Goal: Task Accomplishment & Management: Manage account settings

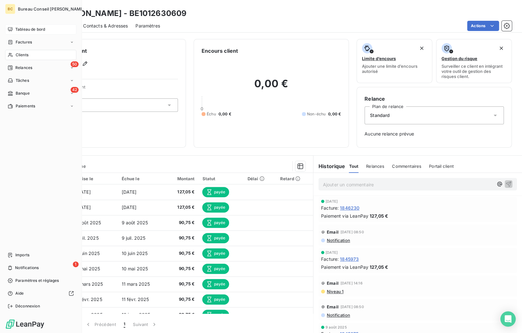
click at [16, 32] on span "Tableau de bord" at bounding box center [30, 30] width 30 height 6
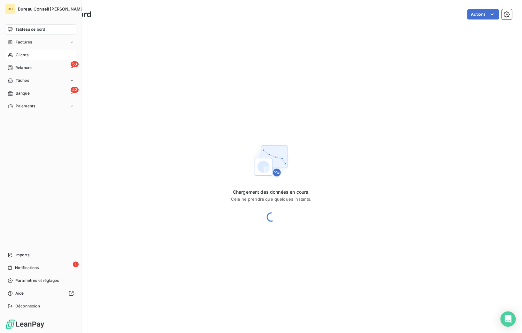
click at [24, 54] on span "Clients" at bounding box center [22, 55] width 13 height 6
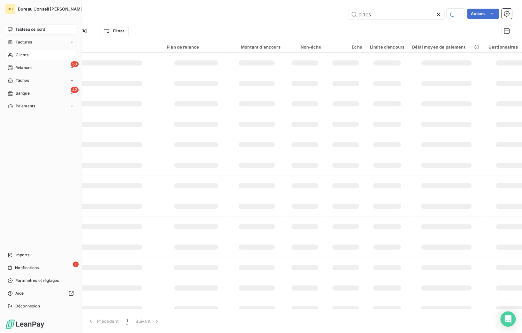
click at [22, 33] on div "Tableau de bord" at bounding box center [40, 29] width 71 height 10
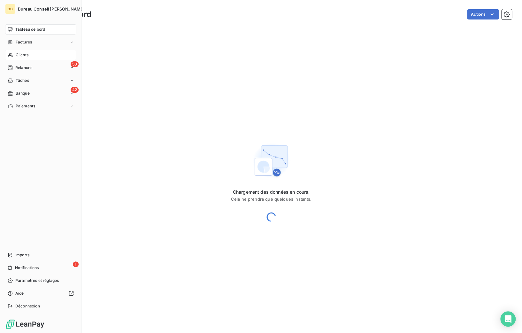
click at [19, 56] on span "Clients" at bounding box center [22, 55] width 13 height 6
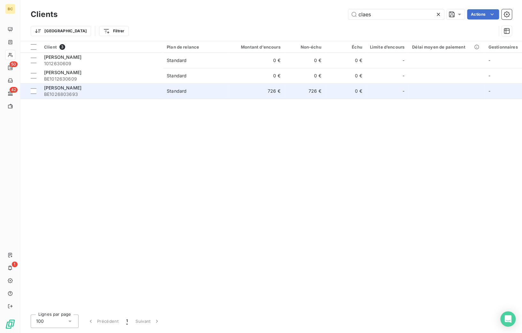
click at [69, 92] on span "BE1026803693" at bounding box center [101, 94] width 115 height 6
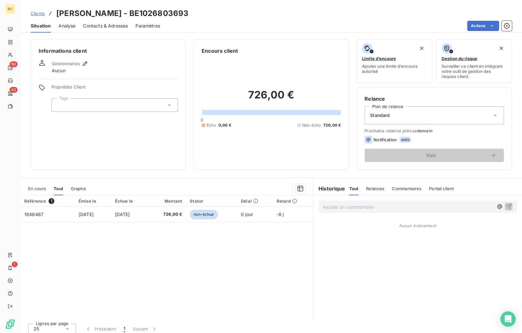
click at [111, 23] on span "Contacts & Adresses" at bounding box center [105, 26] width 45 height 6
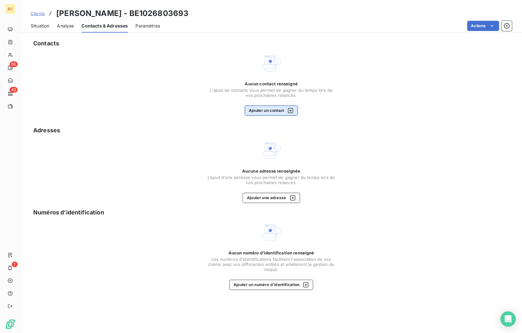
click at [253, 109] on button "Ajouter un contact" at bounding box center [271, 110] width 53 height 10
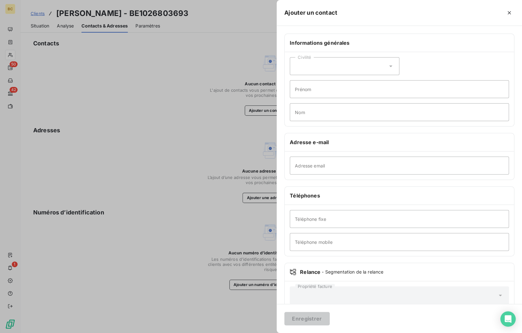
click at [357, 67] on div "Civilité" at bounding box center [345, 66] width 110 height 18
click at [316, 91] on span "Monsieur" at bounding box center [312, 94] width 19 height 6
click at [304, 88] on input "Prénom" at bounding box center [399, 89] width 219 height 18
type input "[PERSON_NAME]"
type input "Claes"
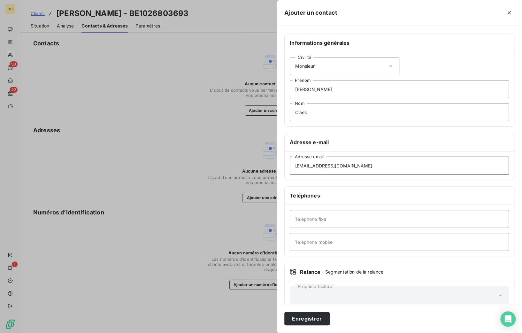
type input "[EMAIL_ADDRESS][DOMAIN_NAME]"
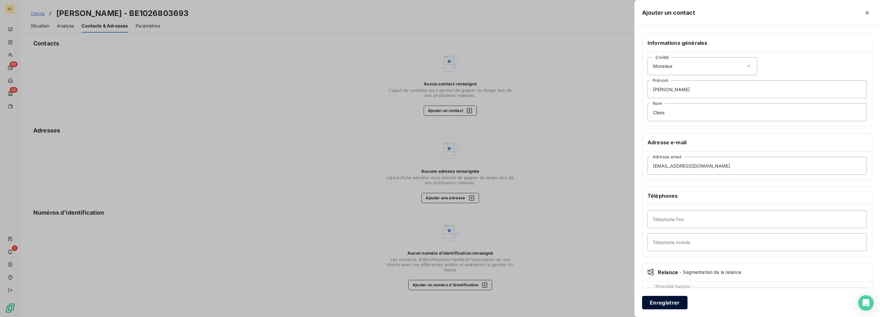
click at [522, 301] on button "Enregistrer" at bounding box center [664, 302] width 45 height 13
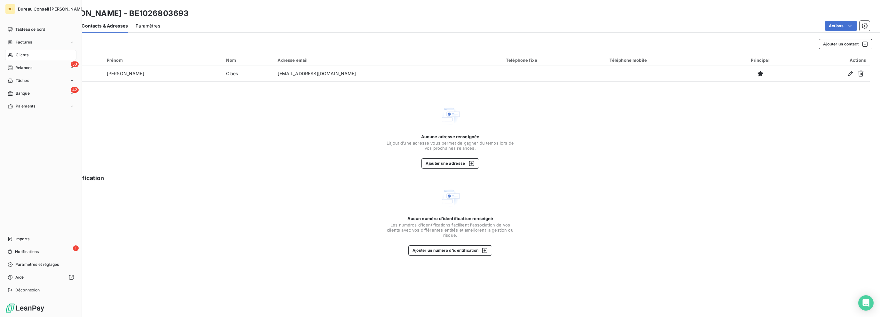
click at [18, 55] on span "Clients" at bounding box center [22, 55] width 13 height 6
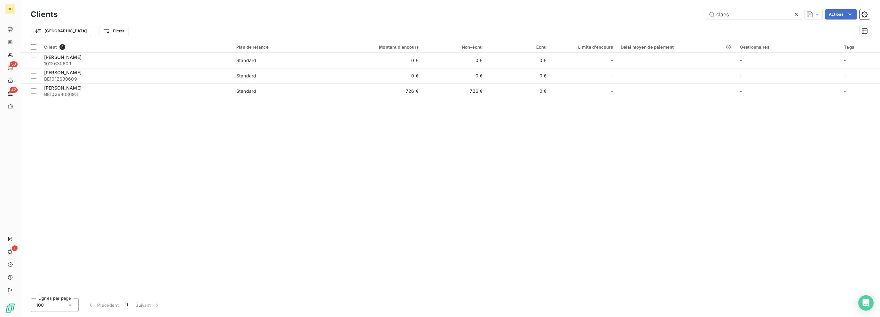
drag, startPoint x: 731, startPoint y: 7, endPoint x: 676, endPoint y: 13, distance: 55.0
click at [522, 13] on div "Clients claes Actions Trier Filtrer" at bounding box center [449, 20] width 859 height 41
drag, startPoint x: 719, startPoint y: 12, endPoint x: 846, endPoint y: 9, distance: 126.6
click at [522, 15] on div "claes Actions" at bounding box center [467, 14] width 804 height 10
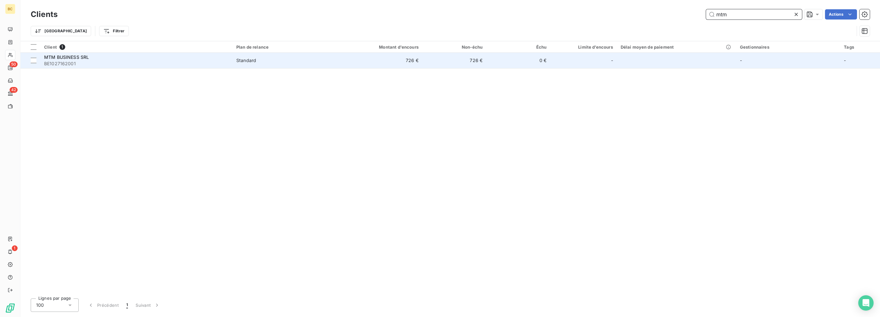
type input "mtm"
click at [57, 62] on span "BE1027162001" at bounding box center [136, 63] width 184 height 6
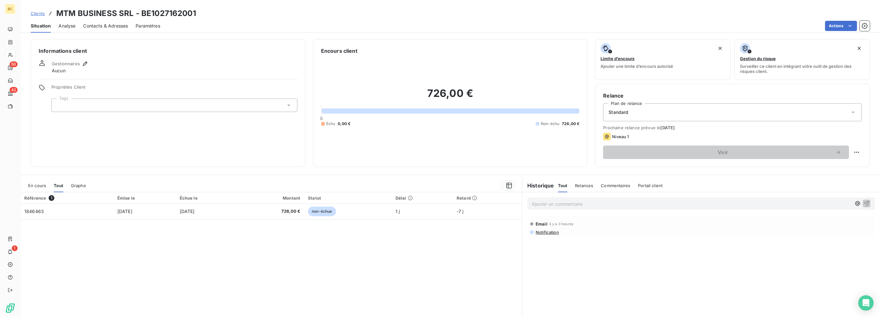
click at [522, 233] on span "Notification" at bounding box center [547, 232] width 24 height 5
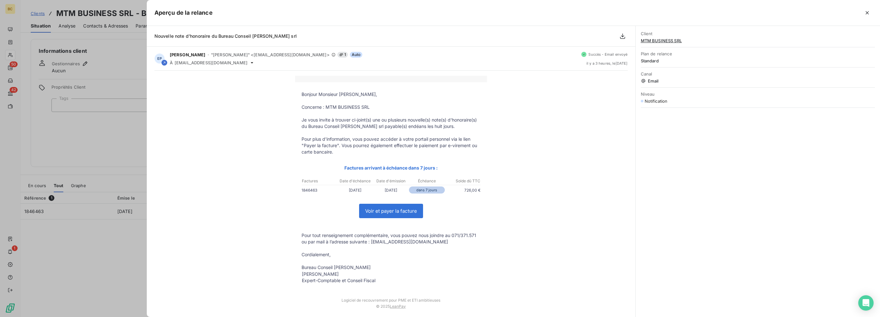
click at [522, 181] on div "Client MTM BUSINESS SRL Plan de relance Standard Canal Email Niveau Notification" at bounding box center [757, 171] width 244 height 291
click at [99, 148] on div at bounding box center [440, 158] width 880 height 317
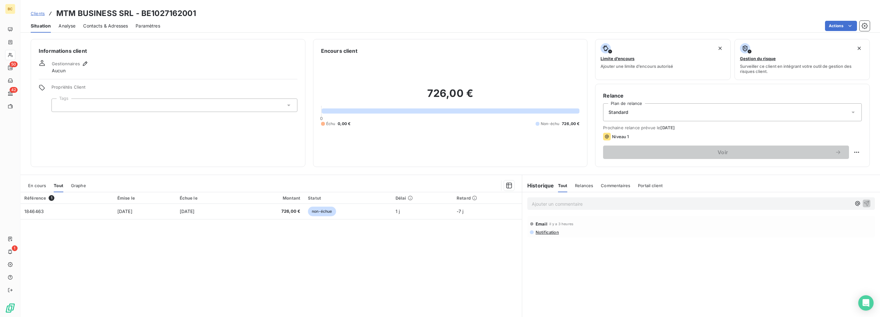
click at [522, 111] on div "Standard" at bounding box center [732, 112] width 259 height 18
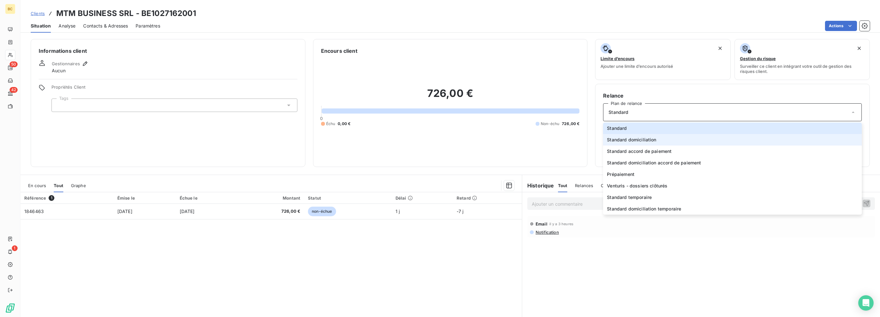
click at [522, 138] on span "Standard domiciliation" at bounding box center [631, 139] width 49 height 6
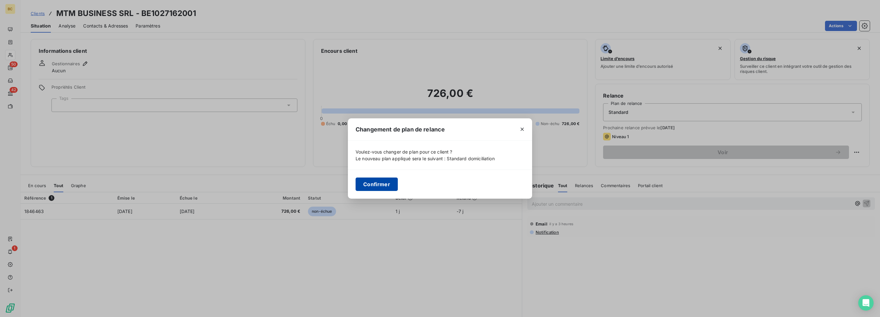
click at [370, 183] on button "Confirmer" at bounding box center [376, 183] width 42 height 13
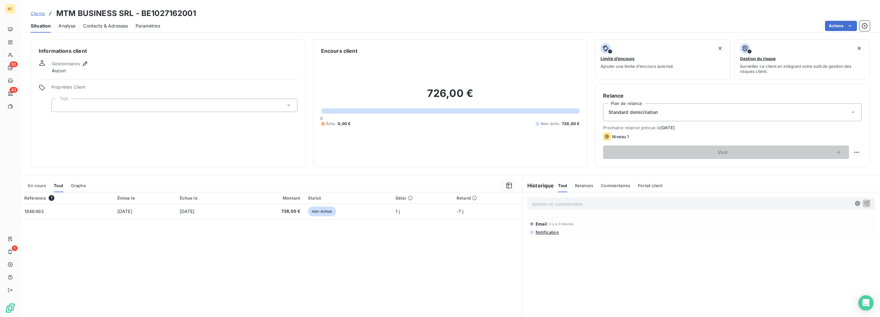
click at [112, 27] on span "Contacts & Adresses" at bounding box center [105, 26] width 45 height 6
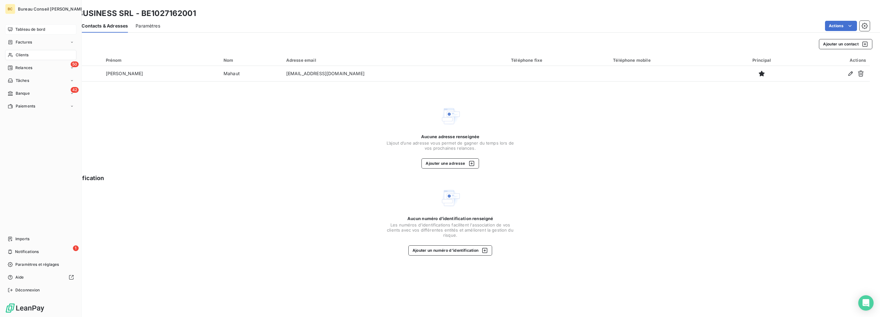
click at [27, 29] on span "Tableau de bord" at bounding box center [30, 30] width 30 height 6
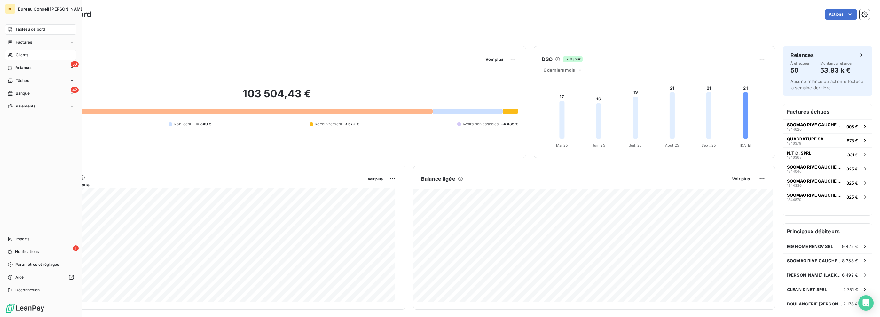
click at [18, 58] on div "Clients" at bounding box center [40, 55] width 71 height 10
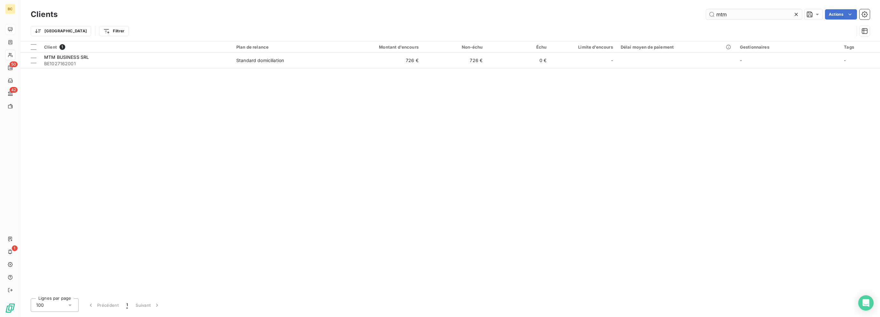
click at [522, 18] on input "mtm" at bounding box center [754, 14] width 96 height 10
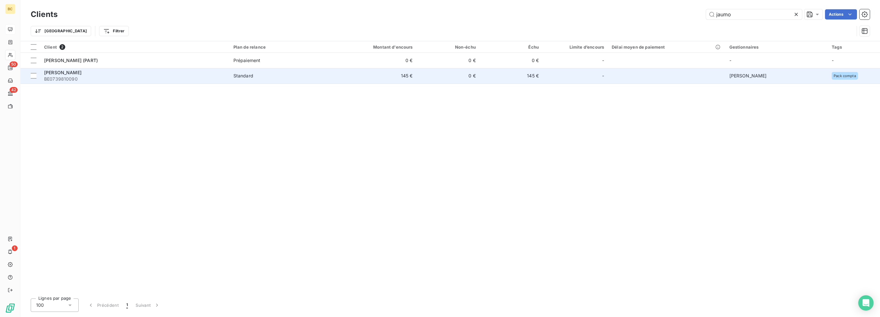
type input "jaumo"
click at [81, 74] on span "[PERSON_NAME]" at bounding box center [62, 72] width 37 height 5
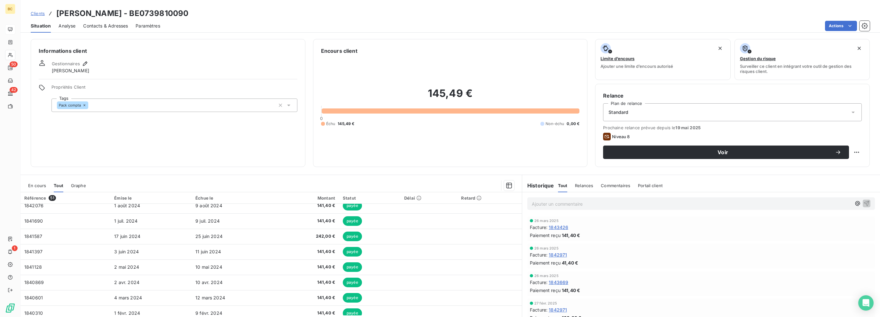
scroll to position [96, 0]
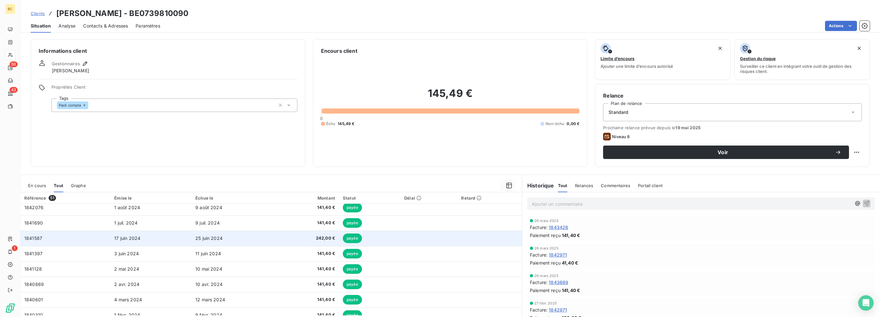
click at [211, 239] on span "25 juin 2024" at bounding box center [208, 237] width 27 height 5
